Goal: Information Seeking & Learning: Learn about a topic

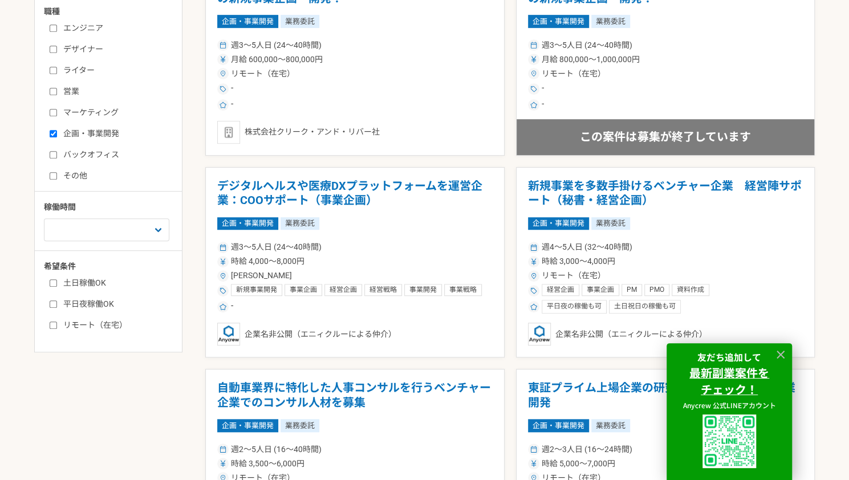
scroll to position [375, 0]
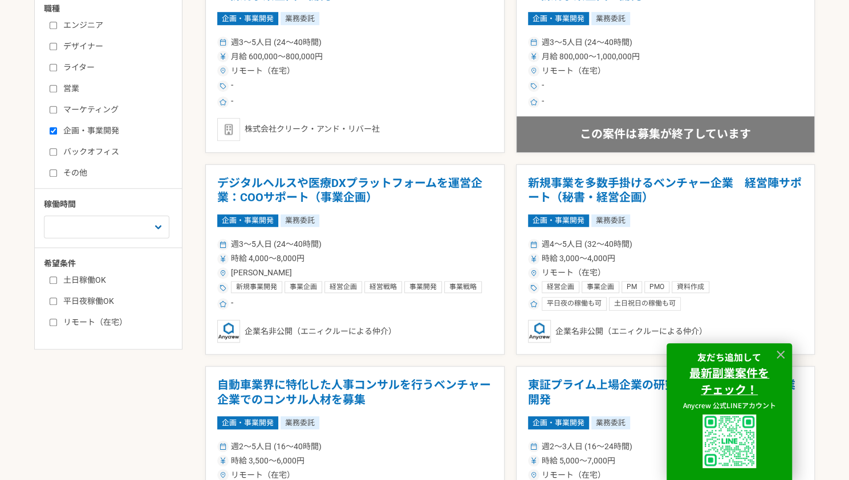
click at [100, 322] on label "リモート（在宅）" at bounding box center [115, 322] width 131 height 12
click at [57, 322] on input "リモート（在宅）" at bounding box center [53, 322] width 7 height 7
checkbox input "true"
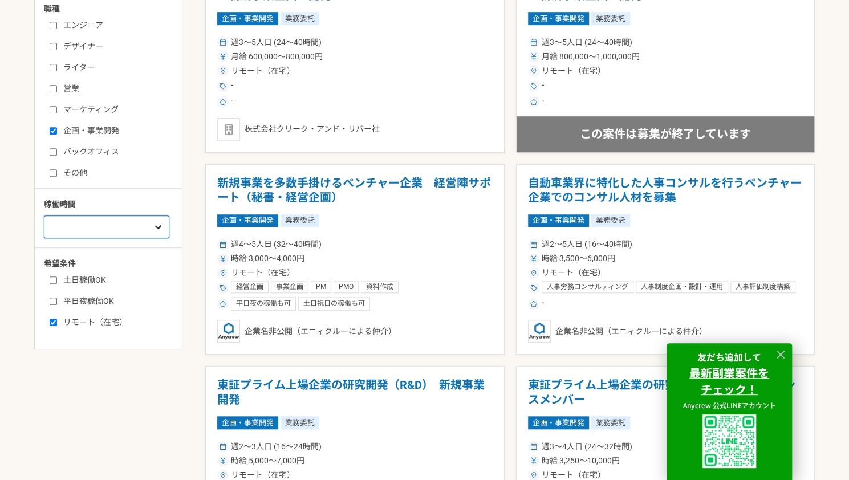
click at [160, 229] on select "週1人日（8時間）以下 週2人日（16時間）以下 週3人日（24時間）以下 週4人日（32時間）以下 週5人日（40時間）以下" at bounding box center [106, 227] width 125 height 23
select select "1"
click at [44, 216] on select "週1人日（8時間）以下 週2人日（16時間）以下 週3人日（24時間）以下 週4人日（32時間）以下 週5人日（40時間）以下" at bounding box center [106, 227] width 125 height 23
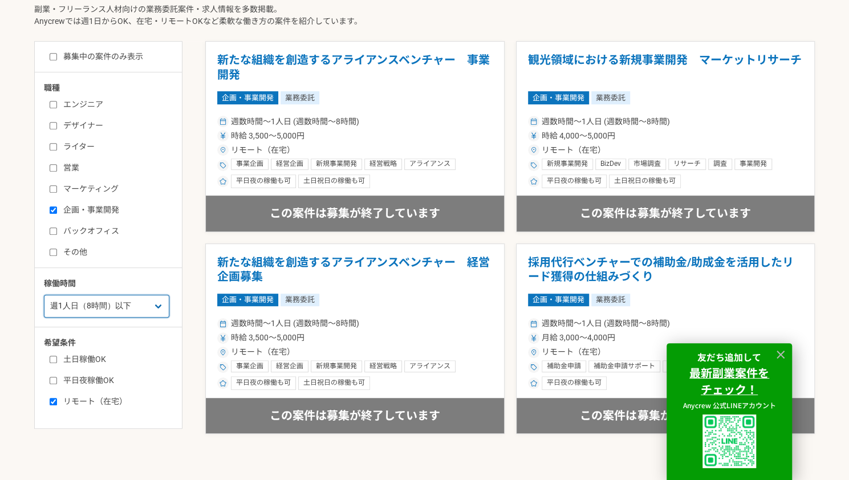
scroll to position [295, 0]
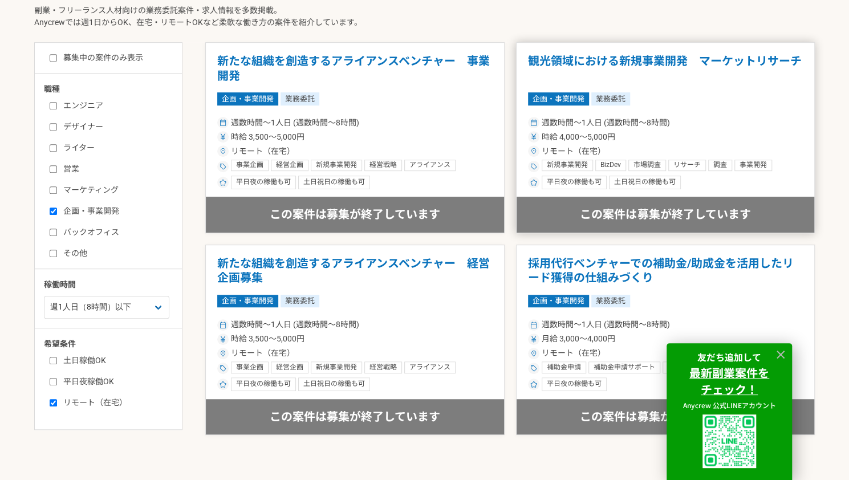
click at [637, 68] on h1 "観光領域における新規事業開発　マーケットリサーチ" at bounding box center [665, 68] width 275 height 29
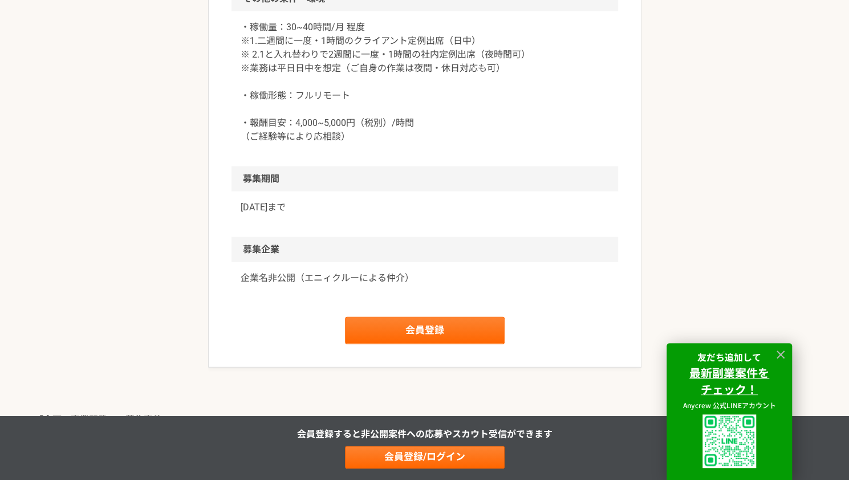
scroll to position [1365, 0]
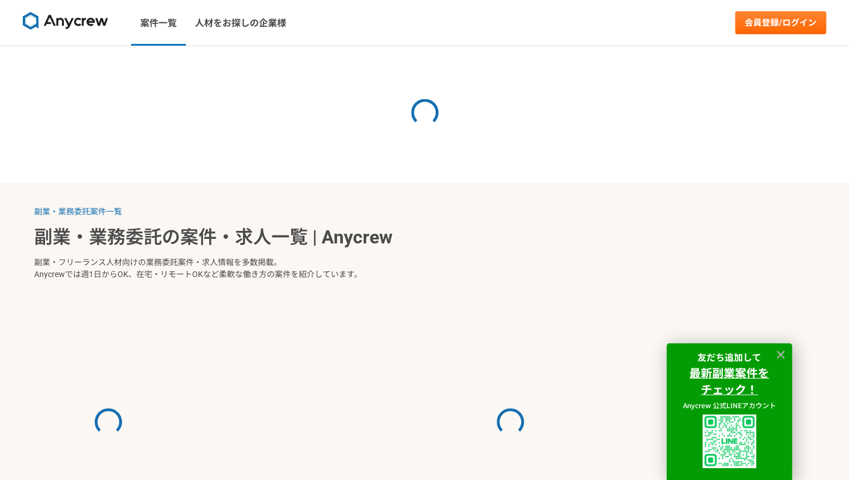
select select "1"
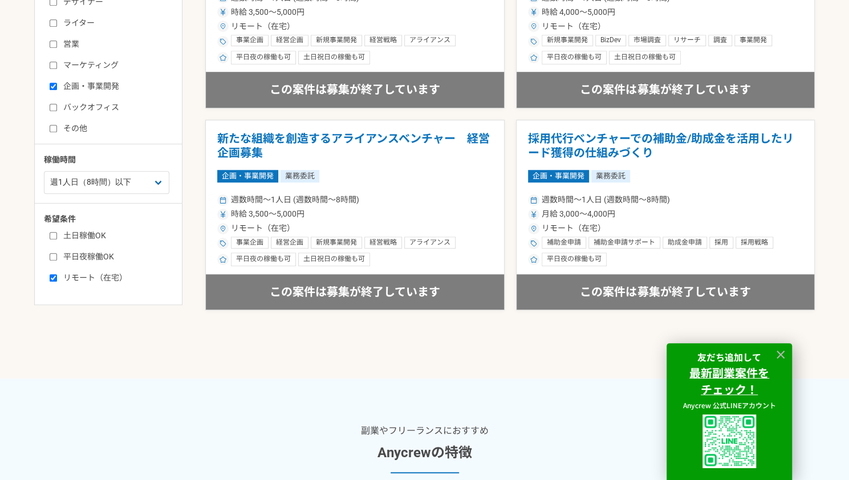
scroll to position [375, 0]
